Goal: Find specific page/section: Find specific page/section

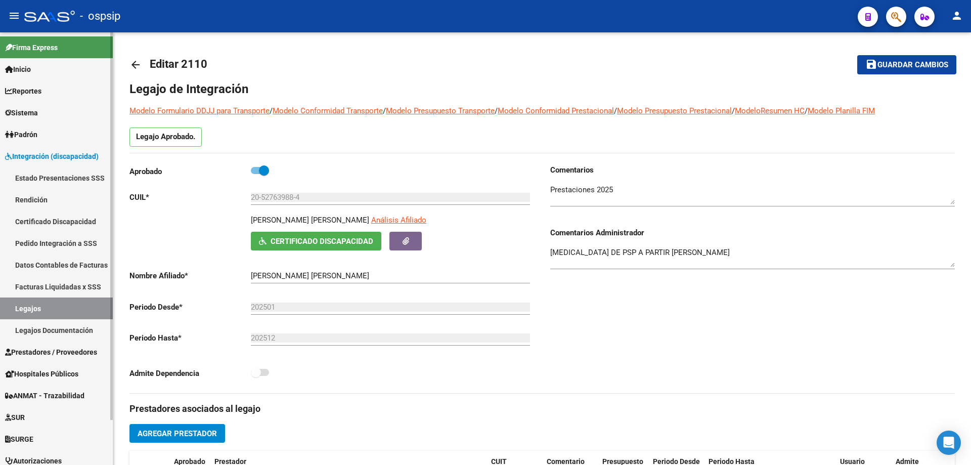
scroll to position [35, 0]
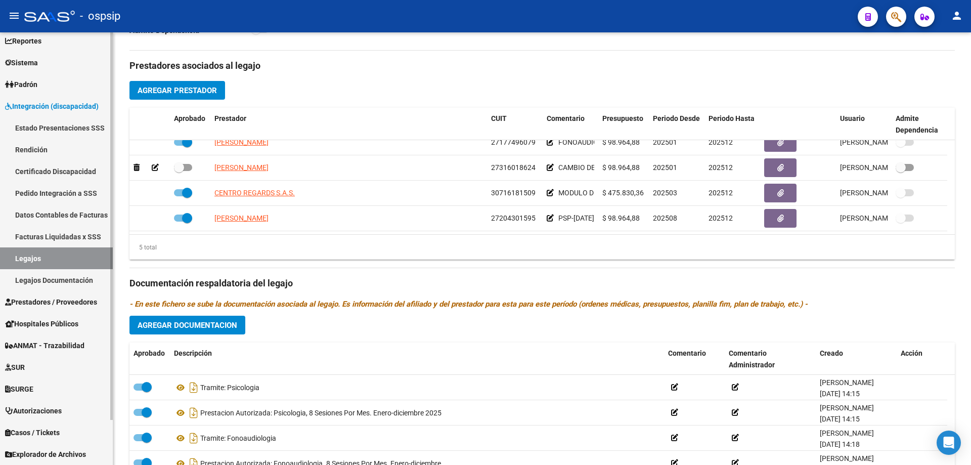
click at [38, 250] on link "Legajos" at bounding box center [56, 258] width 113 height 22
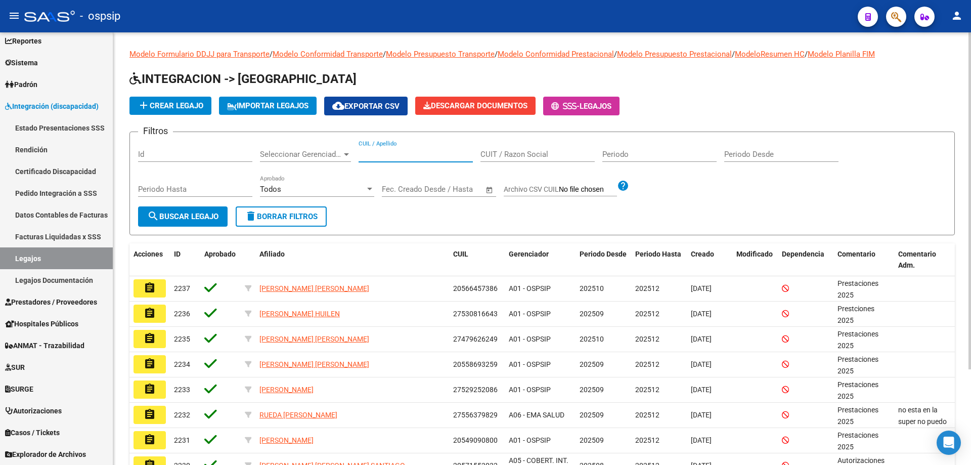
click at [389, 152] on input "CUIL / Apellido" at bounding box center [416, 154] width 114 height 9
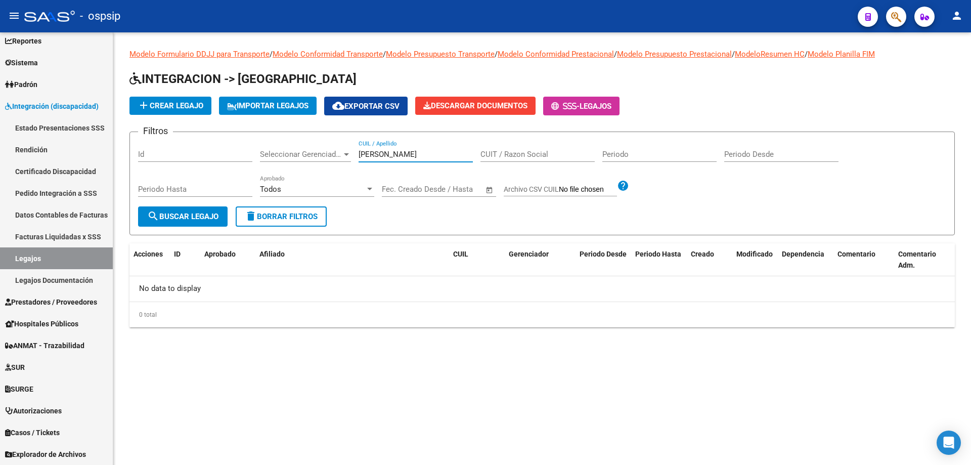
click at [401, 155] on input "[PERSON_NAME]" at bounding box center [416, 154] width 114 height 9
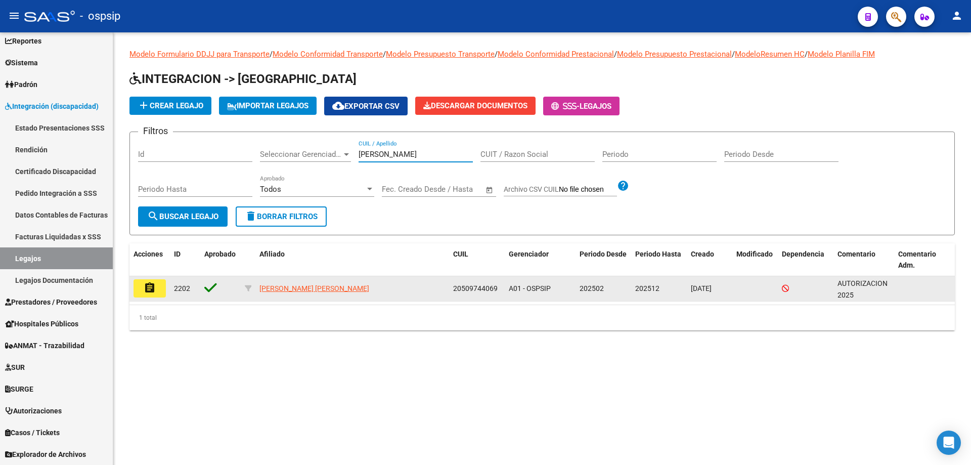
type input "[PERSON_NAME]"
click at [149, 295] on button "assignment" at bounding box center [149, 288] width 32 height 18
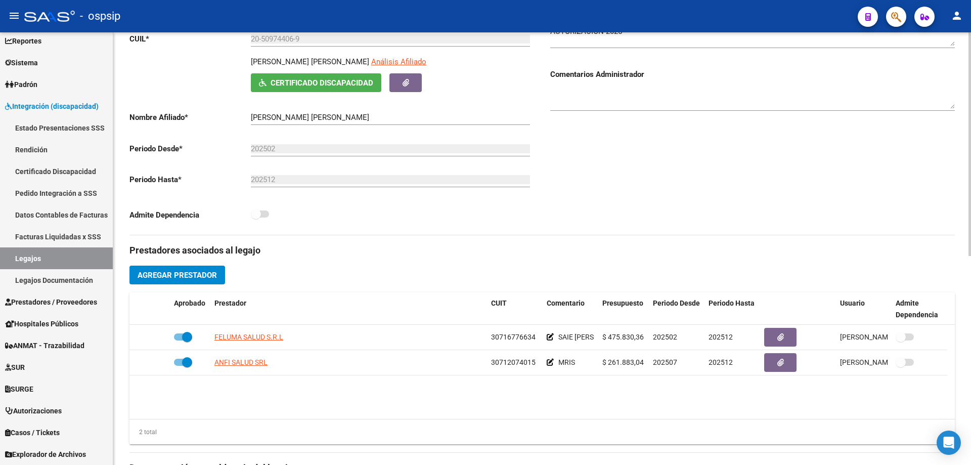
scroll to position [101, 0]
